Goal: Transaction & Acquisition: Purchase product/service

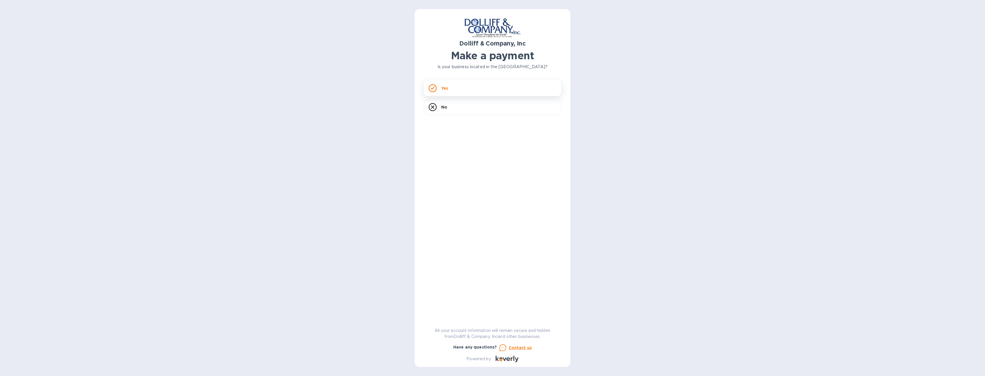
click at [472, 85] on div "Yes" at bounding box center [492, 88] width 137 height 16
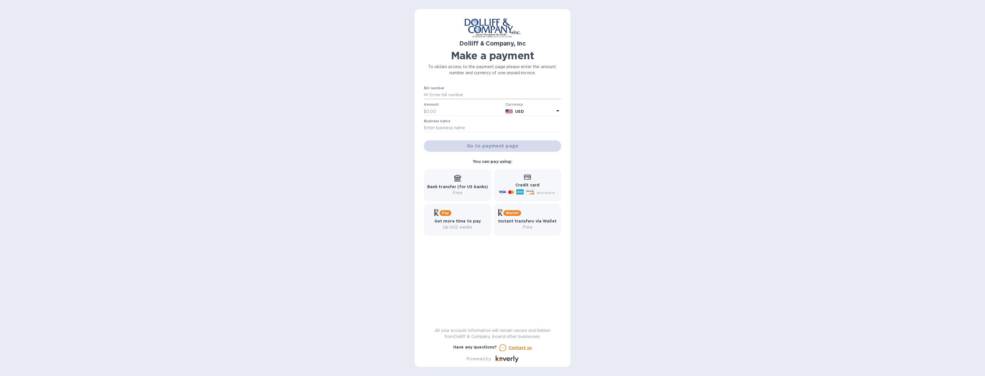
click at [448, 91] on input "text" at bounding box center [495, 95] width 133 height 9
type input "877649"
click at [451, 112] on input "text" at bounding box center [465, 111] width 77 height 9
click at [449, 109] on input "3,818.24" at bounding box center [465, 111] width 77 height 9
type input "3,818.84"
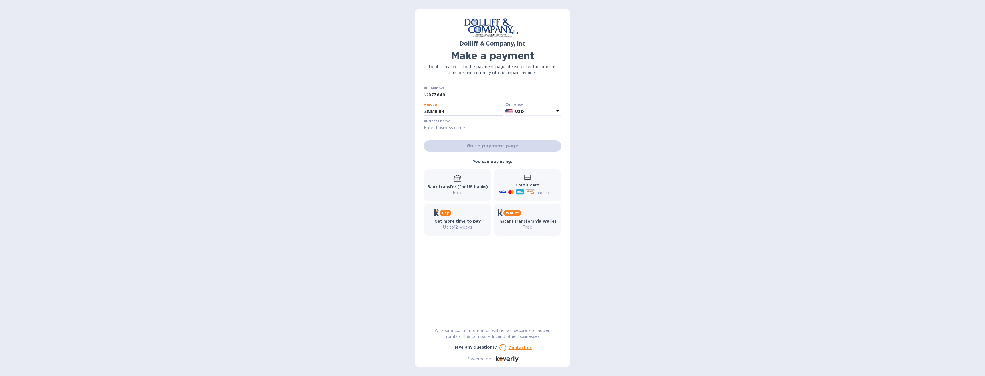
click at [448, 127] on input "text" at bounding box center [492, 128] width 137 height 9
type input "Vietnamese Community Services"
click at [475, 148] on span "Go to payment page" at bounding box center [493, 146] width 128 height 7
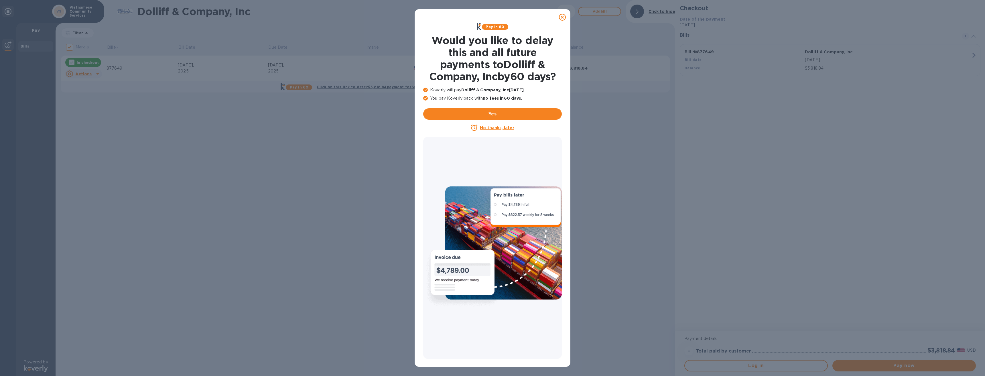
click at [501, 128] on u "No thanks, later" at bounding box center [497, 127] width 34 height 5
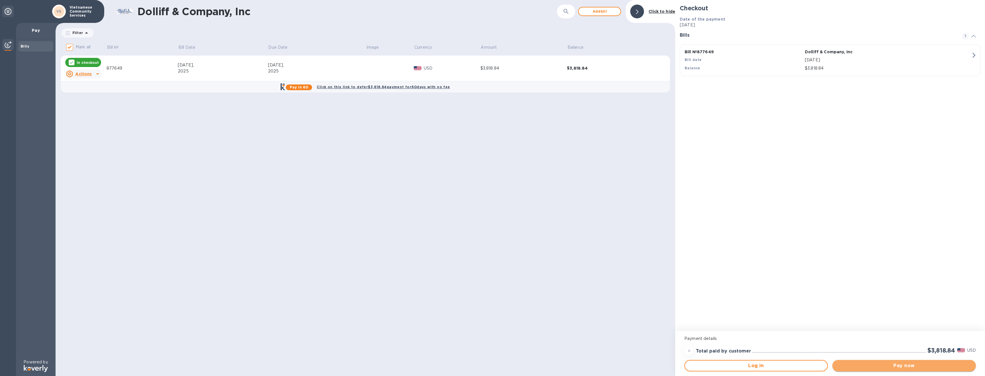
click at [902, 367] on span "Pay now" at bounding box center [904, 365] width 134 height 7
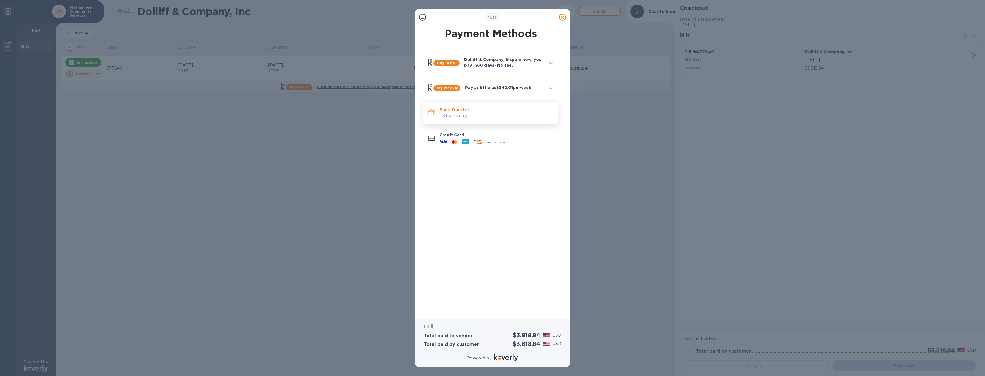
click at [476, 119] on p "US banks only." at bounding box center [497, 116] width 114 height 6
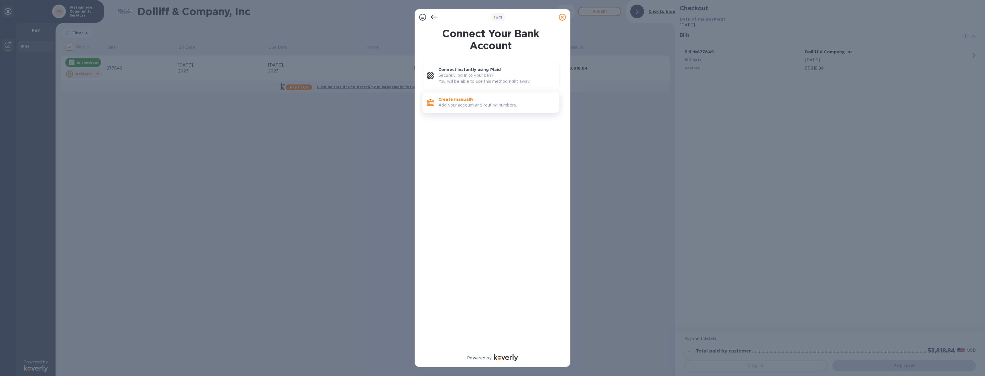
click at [473, 101] on p "Create manually" at bounding box center [497, 100] width 116 height 6
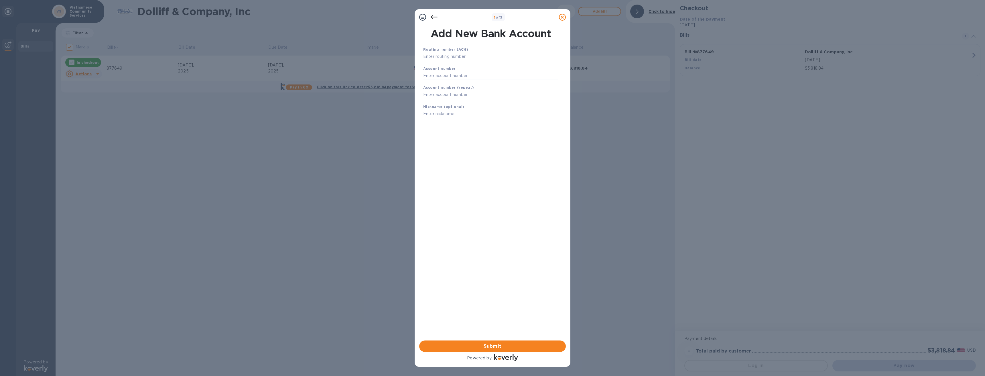
click at [430, 58] on input "text" at bounding box center [490, 56] width 135 height 9
type input "011000138"
type input "466004309370"
type input "VAC"
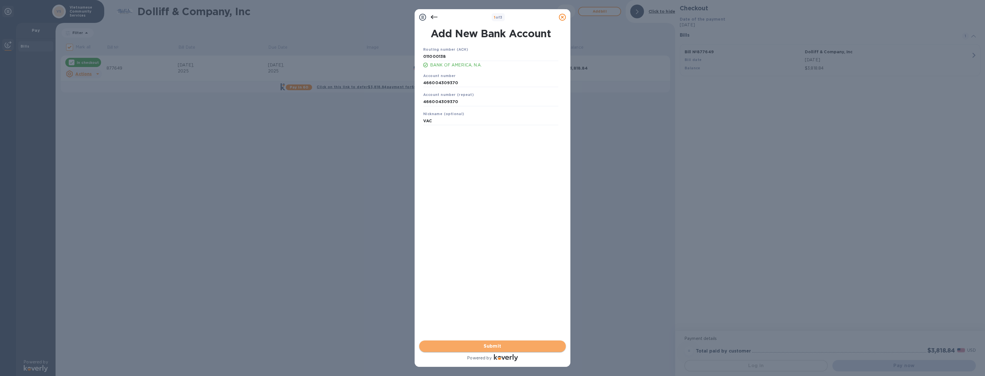
click at [505, 345] on span "Submit" at bounding box center [492, 346] width 137 height 7
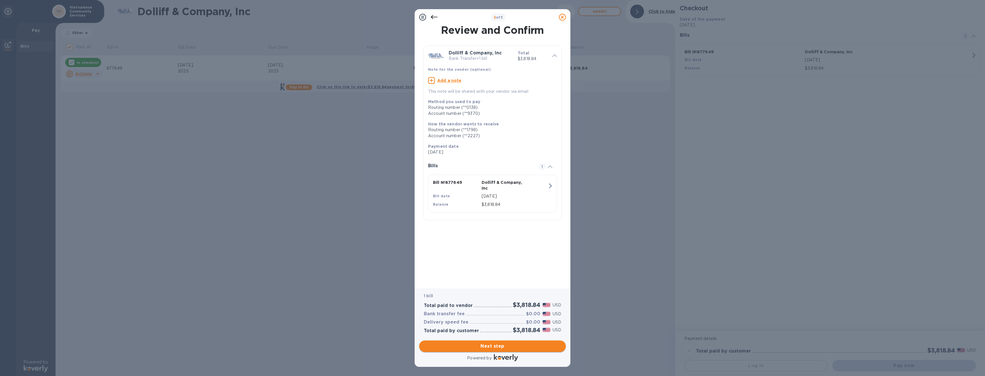
click at [504, 348] on span "Next step" at bounding box center [492, 346] width 137 height 7
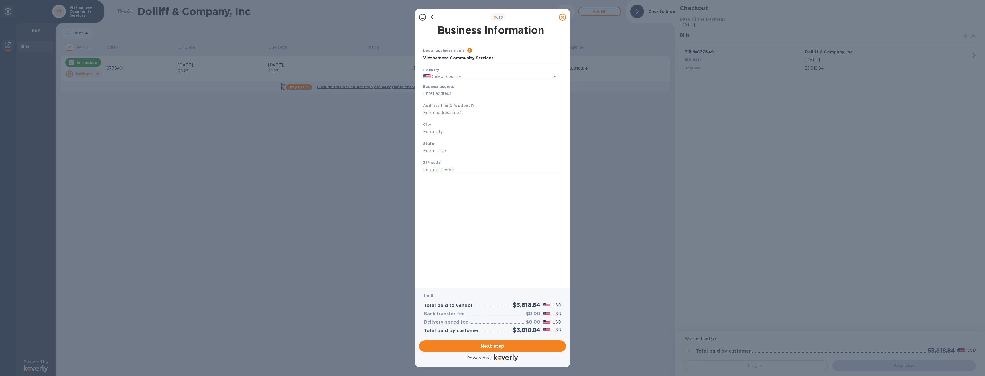
type input "[GEOGRAPHIC_DATA]"
click at [463, 95] on input "Business address" at bounding box center [490, 93] width 135 height 9
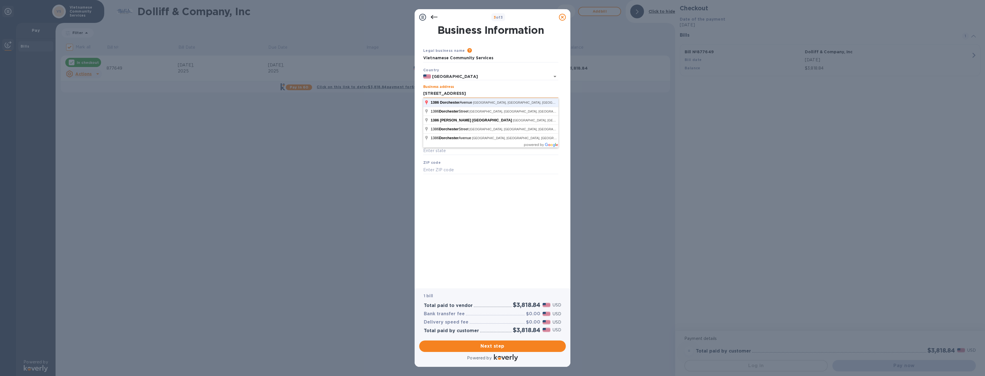
click button "Save" at bounding box center [0, 0] width 0 height 0
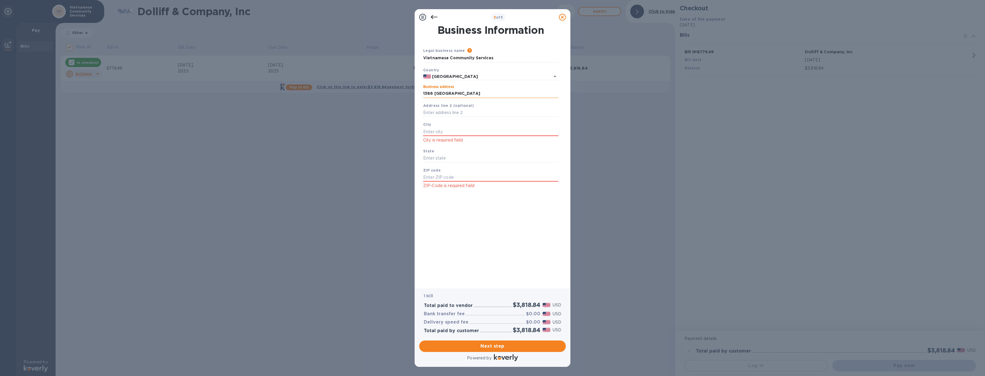
type input "[STREET_ADDRESS]"
type input "[GEOGRAPHIC_DATA]"
type input "MA"
type input "02122"
click at [501, 345] on span "Next step" at bounding box center [492, 346] width 137 height 7
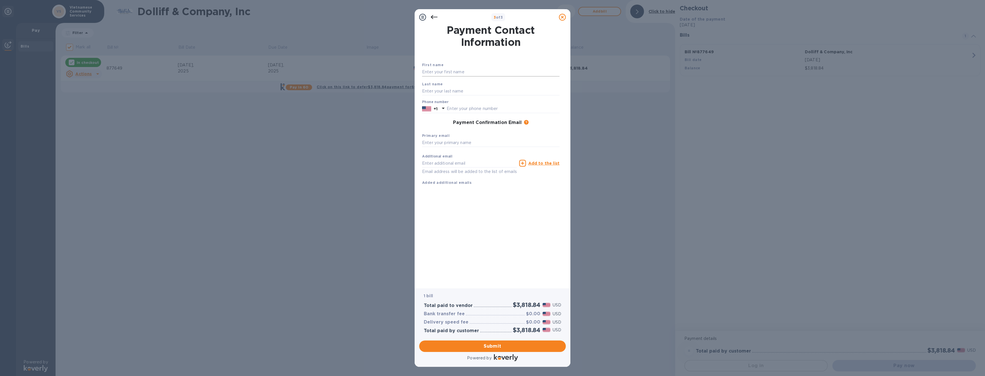
click at [461, 70] on input "text" at bounding box center [490, 72] width 137 height 9
type input "Nhi"
type input "B"
type input "Ngo"
type input "9783405932"
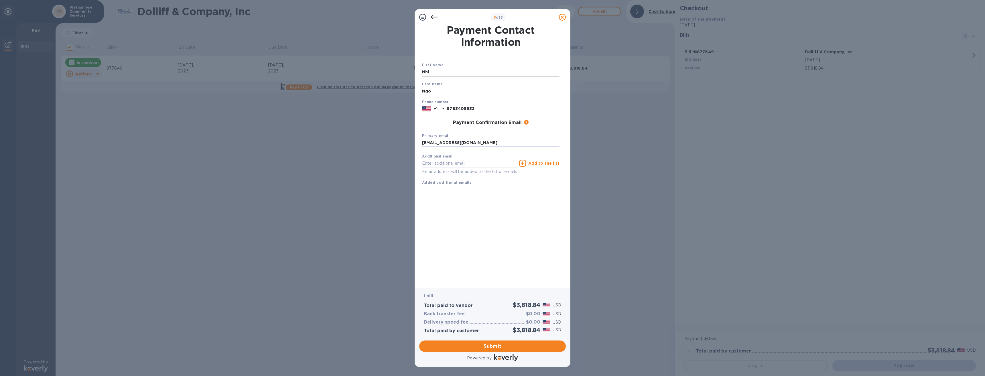
type input "[EMAIL_ADDRESS][DOMAIN_NAME]"
paste input "[EMAIL_ADDRESS][DOMAIN_NAME]"
type input "[EMAIL_ADDRESS][DOMAIN_NAME]"
click at [540, 164] on u "Add to the list" at bounding box center [543, 163] width 31 height 5
click at [453, 164] on input "text" at bounding box center [469, 163] width 95 height 9
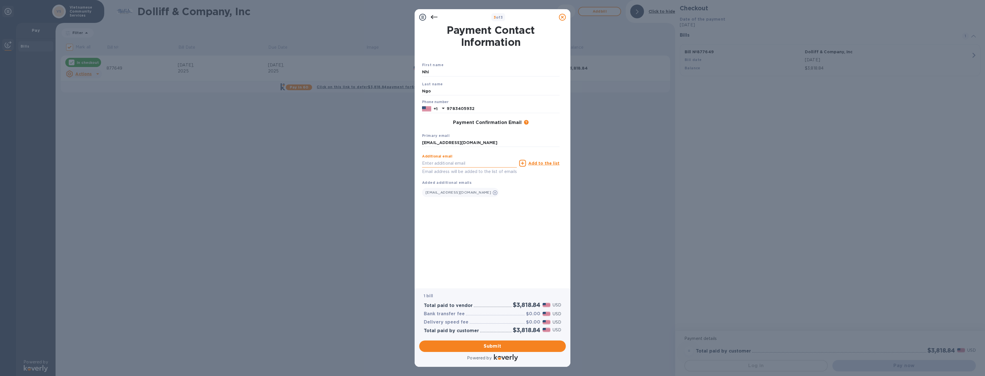
paste input "[PERSON_NAME][EMAIL_ADDRESS][PERSON_NAME][DOMAIN_NAME]"
type input "[PERSON_NAME][EMAIL_ADDRESS][PERSON_NAME][DOMAIN_NAME]"
click at [547, 163] on u "Add to the list" at bounding box center [543, 163] width 31 height 5
click at [501, 345] on span "Submit" at bounding box center [492, 346] width 137 height 7
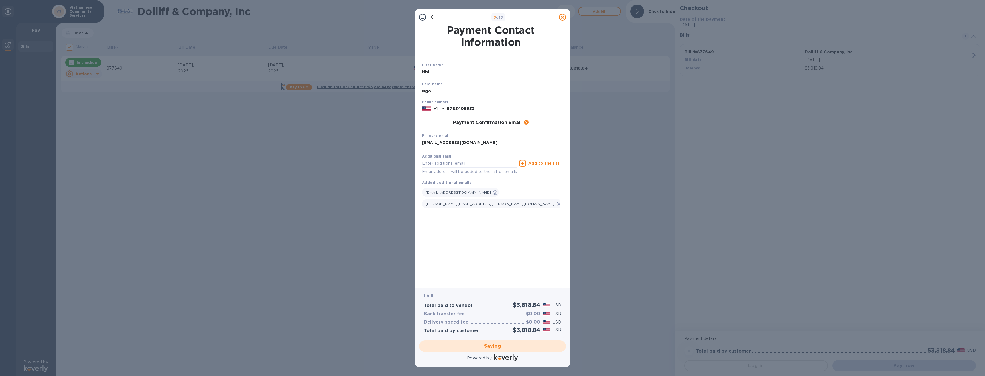
checkbox input "false"
